Goal: Task Accomplishment & Management: Complete application form

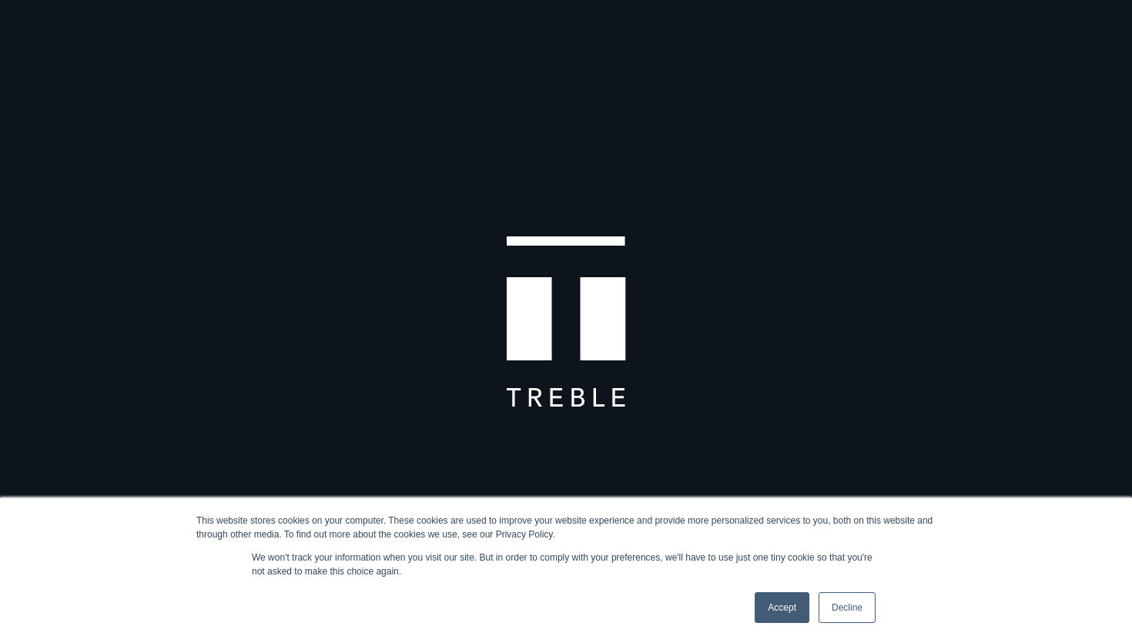
click at [778, 598] on link "Accept" at bounding box center [781, 607] width 55 height 31
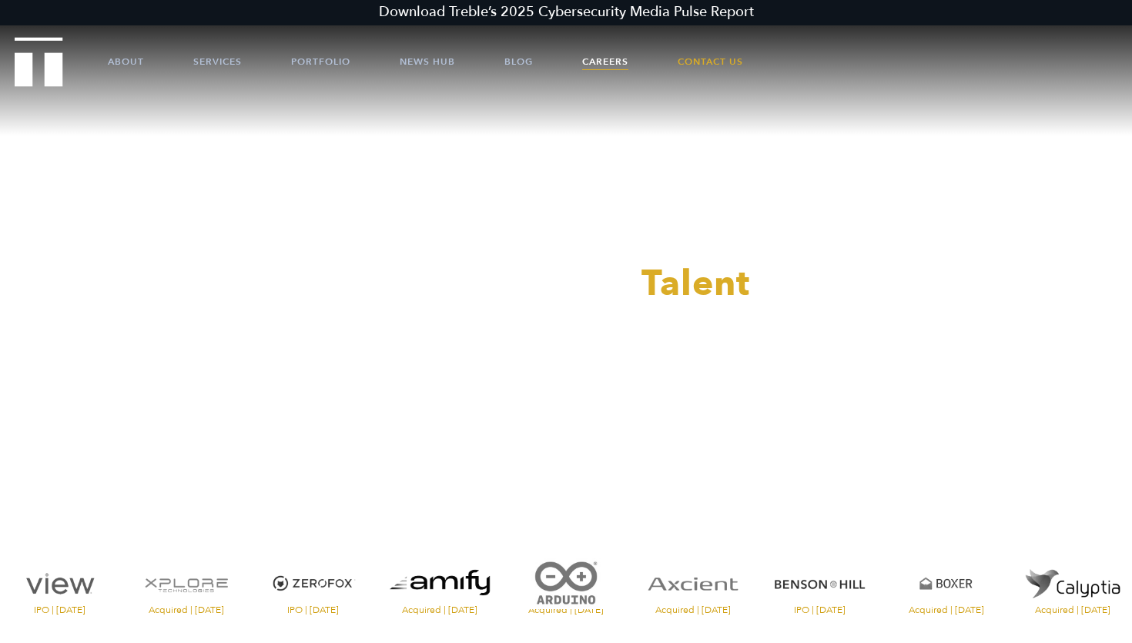
click at [598, 69] on link "Careers" at bounding box center [605, 61] width 46 height 46
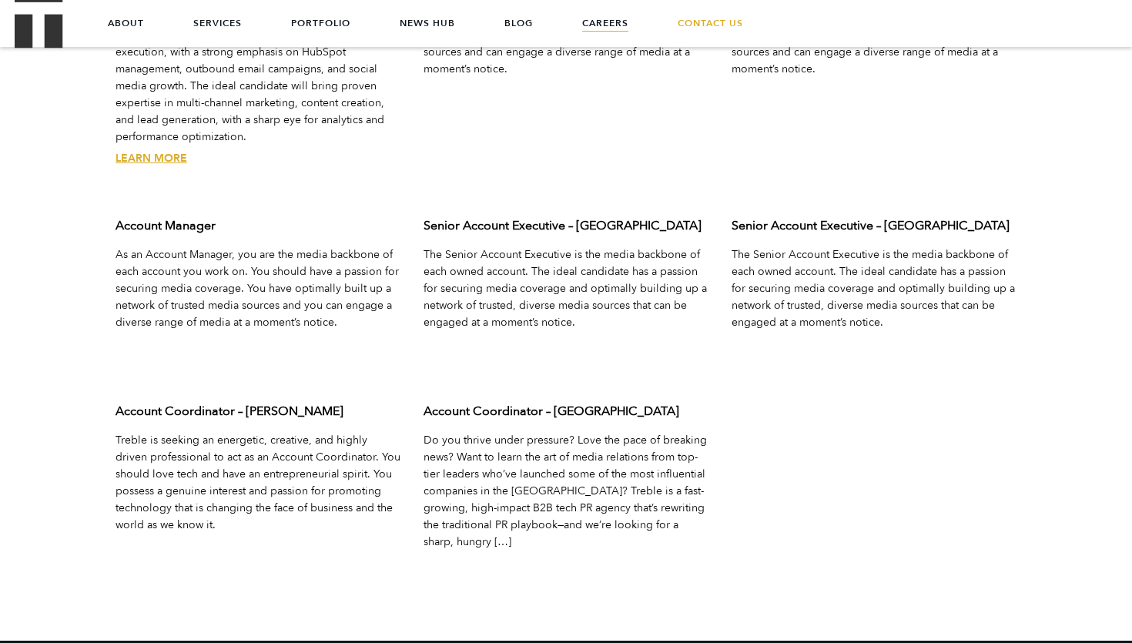
scroll to position [5035, 0]
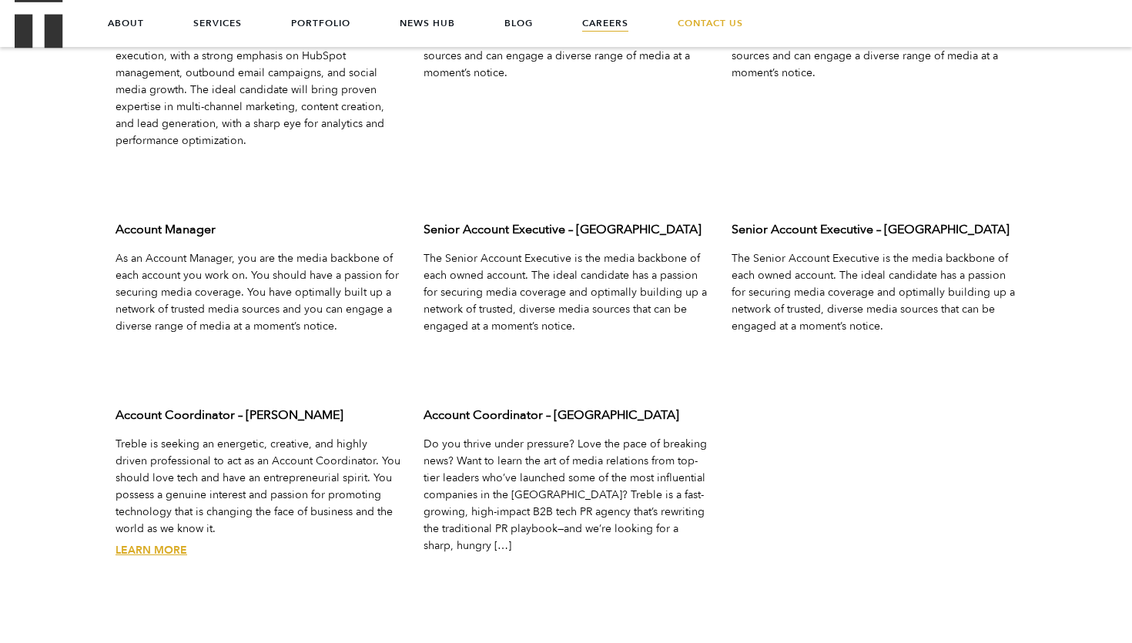
click at [166, 543] on link "Learn More" at bounding box center [151, 550] width 72 height 15
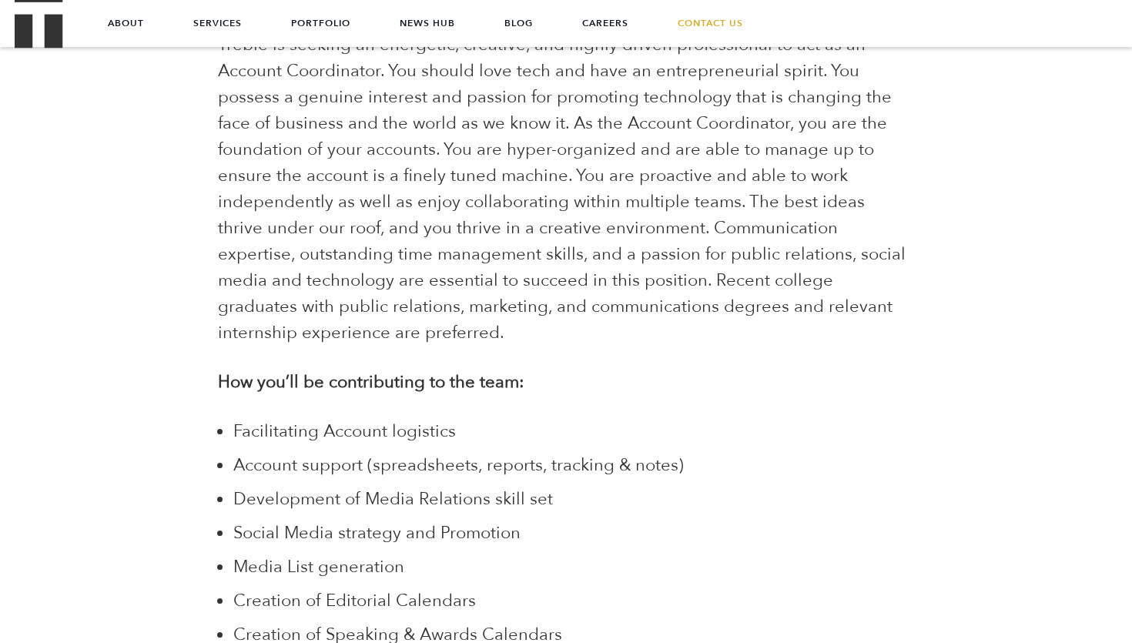
scroll to position [916, 0]
